Goal: Task Accomplishment & Management: Manage account settings

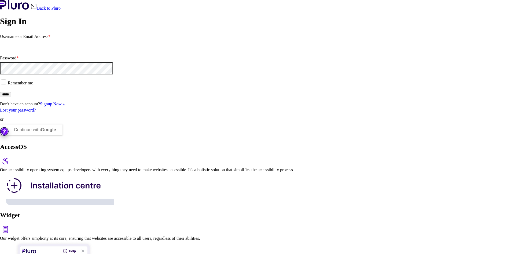
type input "**********"
click at [97, 92] on fieldset "Remember me" at bounding box center [255, 85] width 511 height 13
click at [11, 97] on input "*****" at bounding box center [5, 94] width 11 height 5
